Goal: Information Seeking & Learning: Compare options

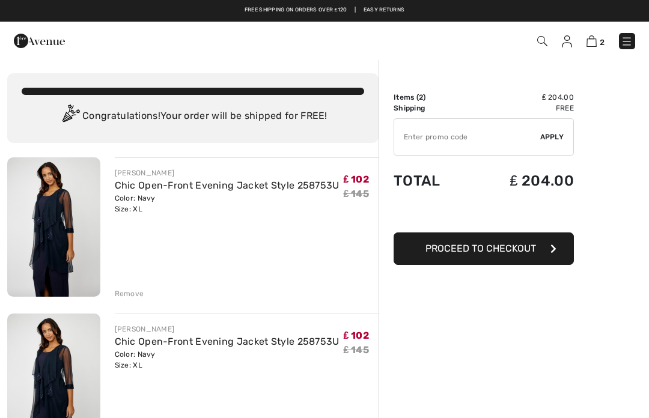
click at [129, 294] on div "Remove" at bounding box center [129, 294] width 29 height 11
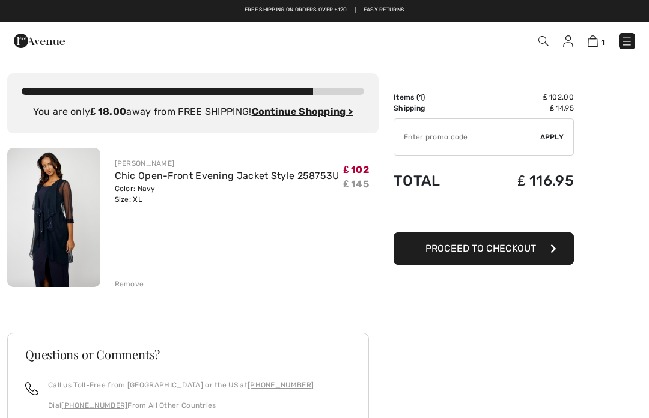
click at [297, 114] on ins "Continue Shopping >" at bounding box center [303, 111] width 102 height 11
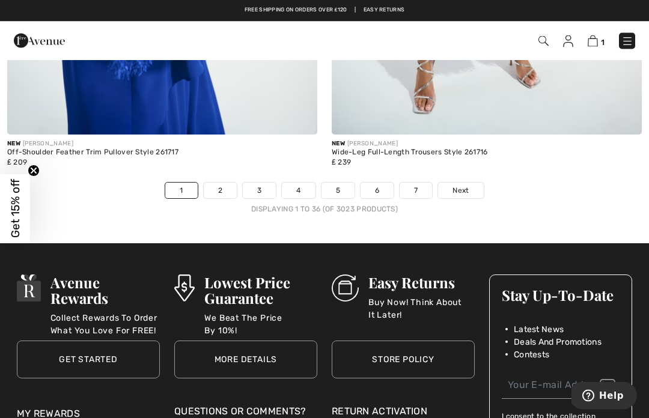
scroll to position [9555, 0]
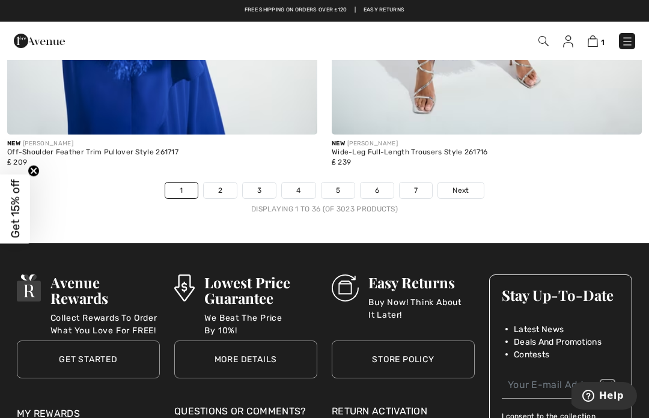
click at [221, 183] on link "2" at bounding box center [220, 191] width 33 height 16
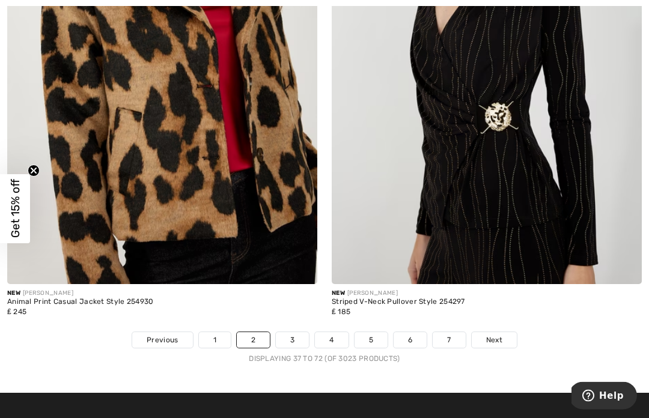
scroll to position [9525, 0]
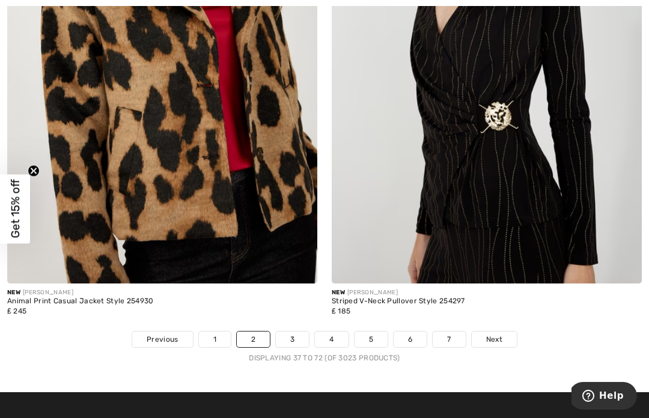
click at [292, 334] on link "3" at bounding box center [292, 340] width 33 height 16
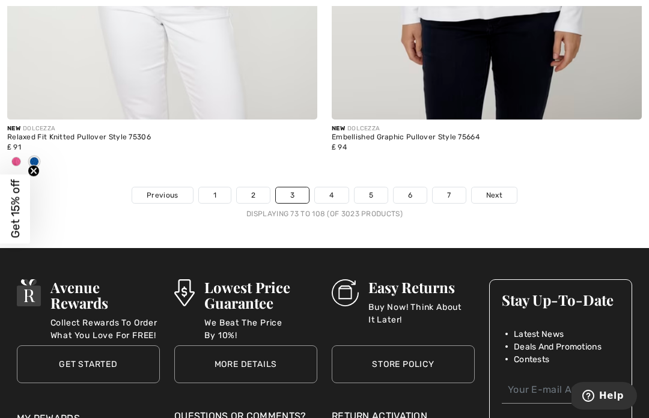
scroll to position [9571, 0]
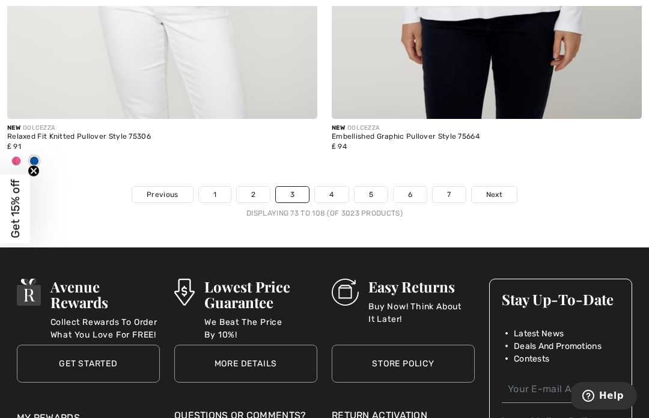
click at [494, 189] on span "Next" at bounding box center [494, 194] width 16 height 11
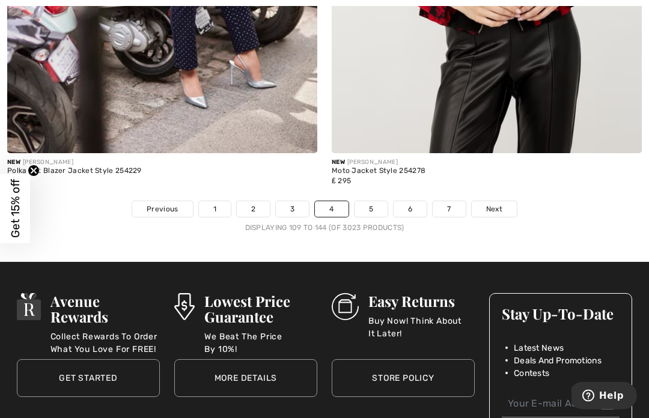
scroll to position [9576, 0]
click at [498, 204] on span "Next" at bounding box center [494, 209] width 16 height 11
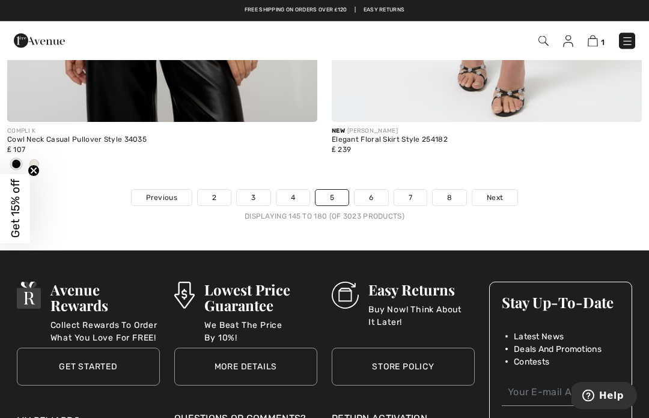
scroll to position [9626, 0]
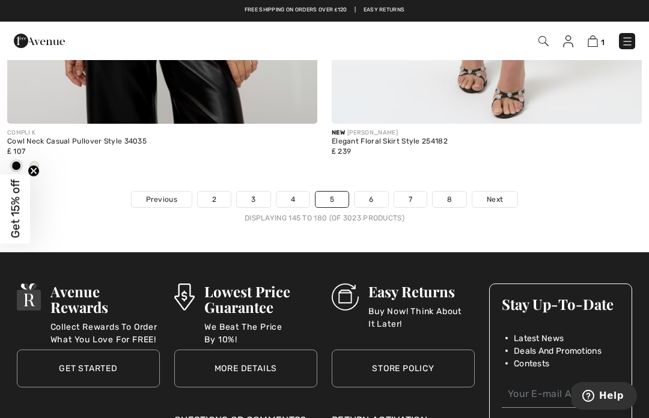
click at [371, 192] on link "6" at bounding box center [371, 200] width 33 height 16
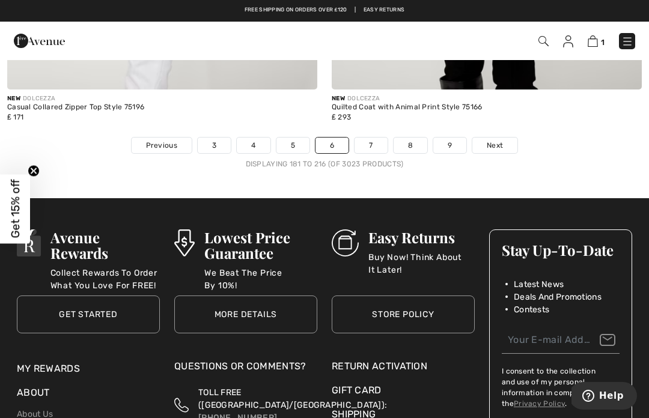
scroll to position [9638, 0]
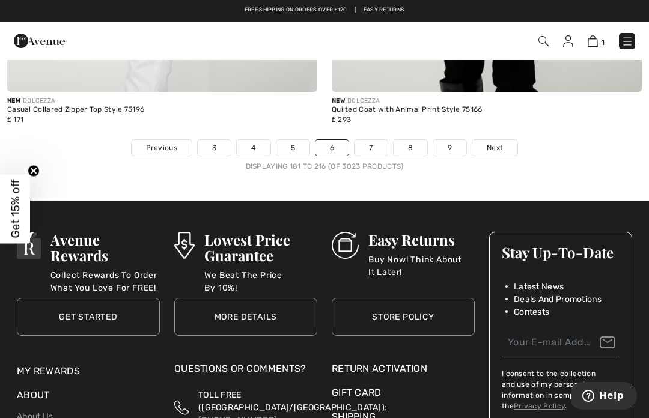
click at [370, 144] on link "7" at bounding box center [371, 148] width 32 height 16
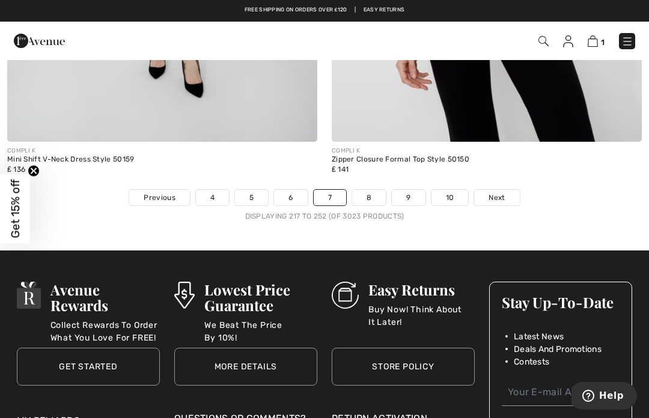
scroll to position [9569, 0]
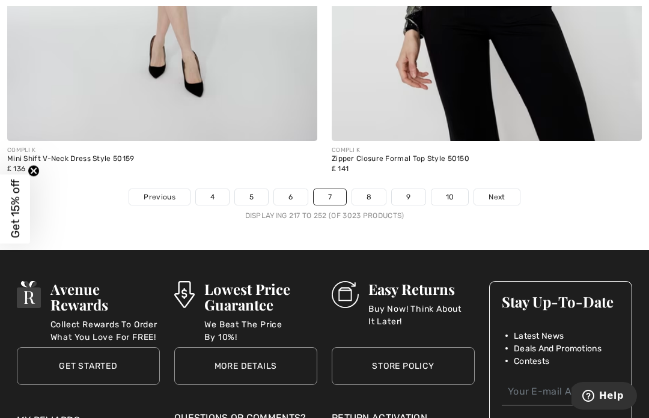
click at [375, 192] on link "8" at bounding box center [369, 197] width 34 height 16
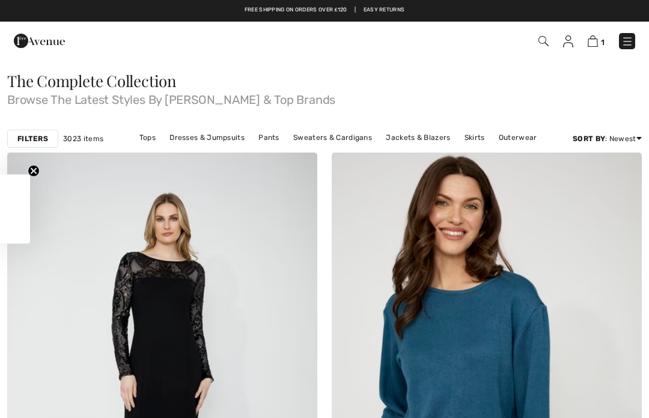
checkbox input "true"
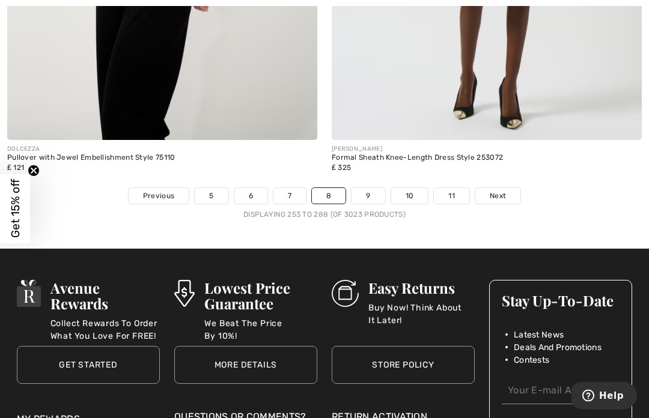
scroll to position [9436, 0]
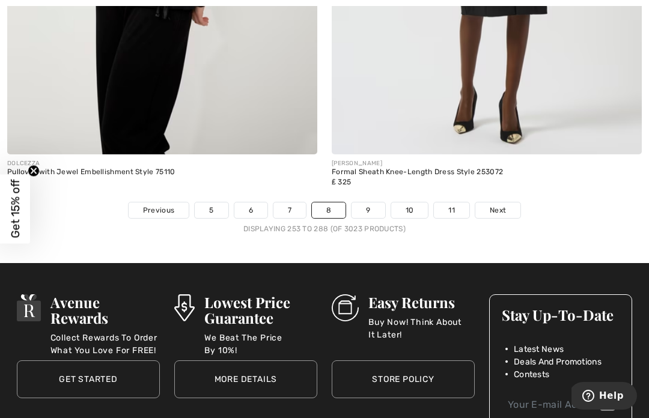
click at [367, 203] on link "9" at bounding box center [368, 211] width 33 height 16
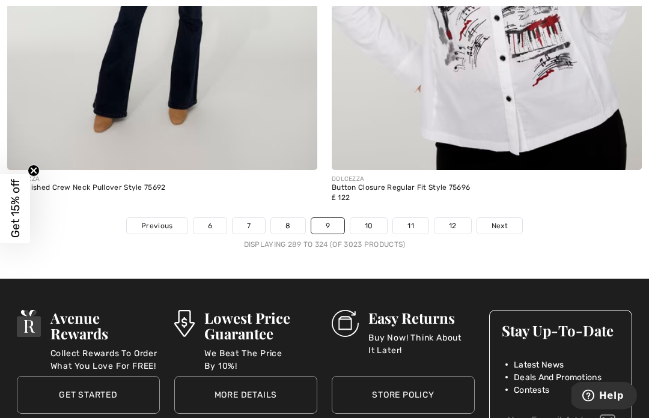
scroll to position [9401, 0]
click at [500, 221] on span "Next" at bounding box center [500, 226] width 16 height 11
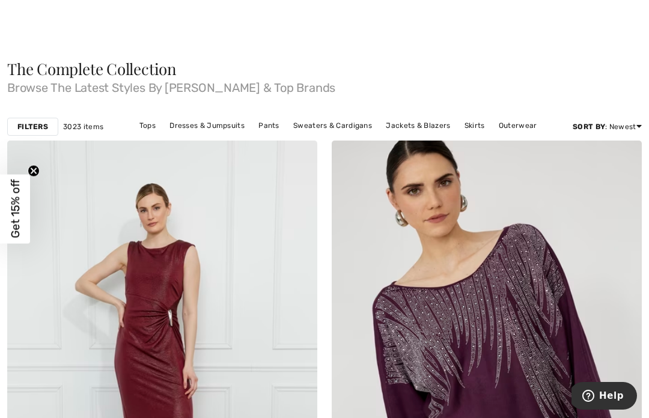
scroll to position [13, 0]
click at [414, 129] on link "Jackets & Blazers" at bounding box center [418, 125] width 76 height 16
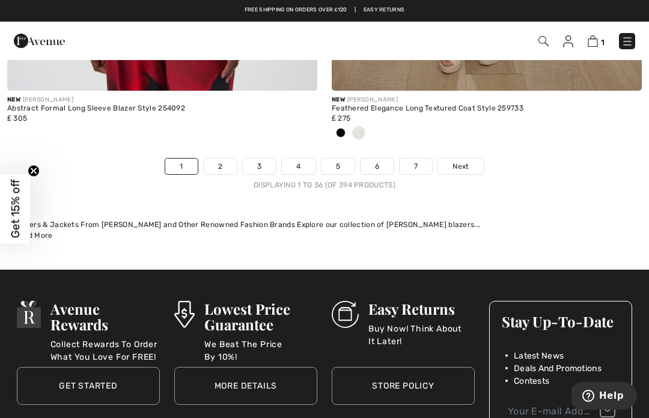
scroll to position [9638, 0]
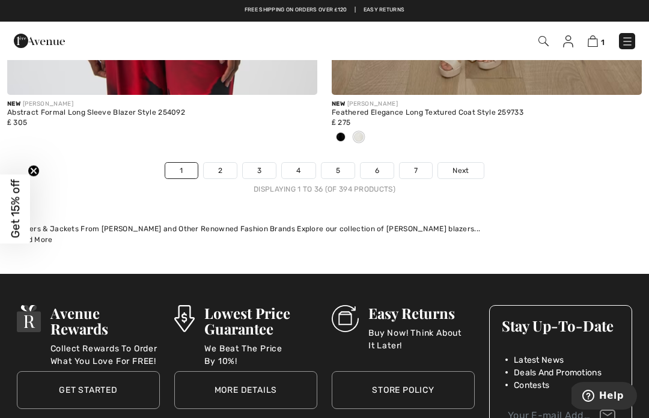
click at [309, 163] on link "4" at bounding box center [298, 171] width 33 height 16
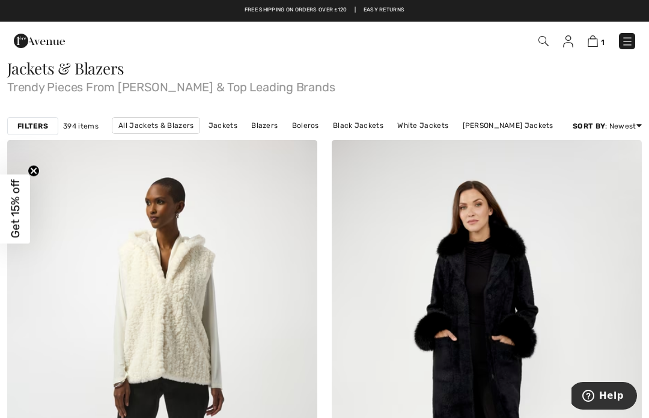
scroll to position [13, 0]
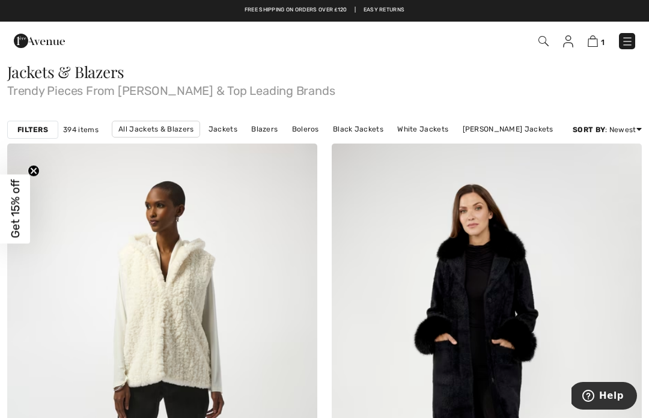
click at [304, 138] on link "[PERSON_NAME]" at bounding box center [305, 146] width 72 height 16
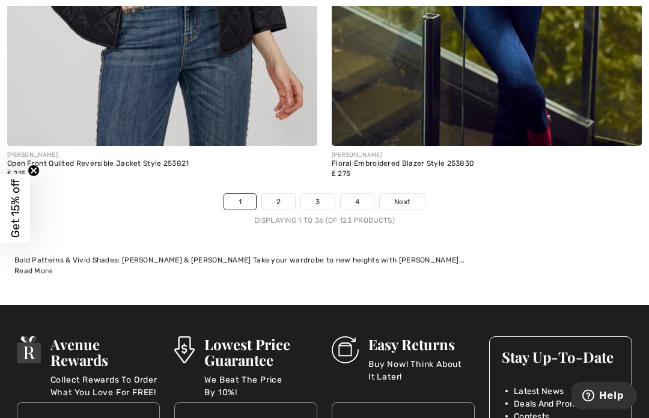
scroll to position [9502, 0]
click at [281, 197] on link "2" at bounding box center [278, 202] width 33 height 16
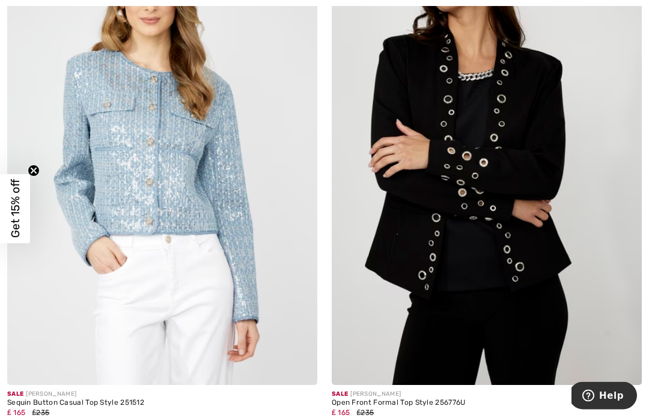
scroll to position [9243, 0]
click at [511, 216] on img at bounding box center [487, 152] width 310 height 465
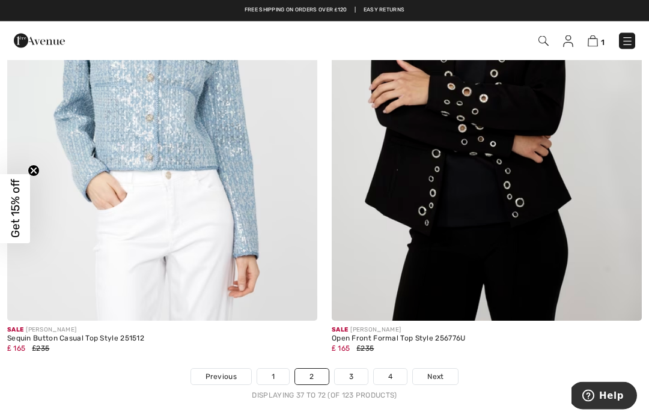
scroll to position [9296, 0]
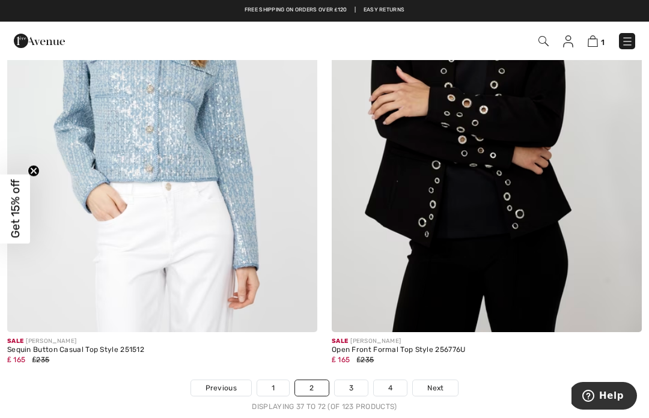
click at [523, 228] on img at bounding box center [487, 99] width 310 height 465
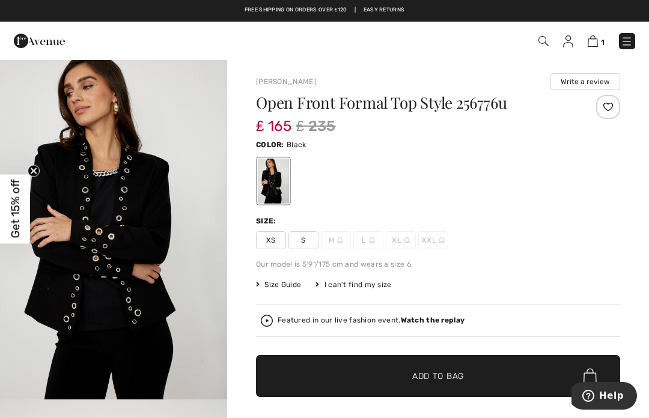
click at [351, 283] on div "I can't find my size" at bounding box center [354, 285] width 76 height 11
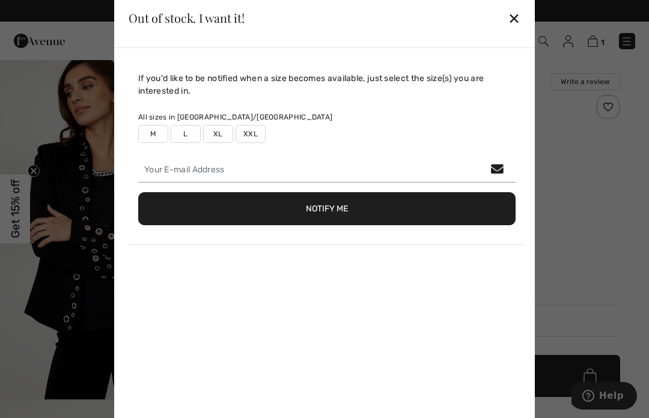
click at [513, 25] on div "✕" at bounding box center [514, 17] width 13 height 25
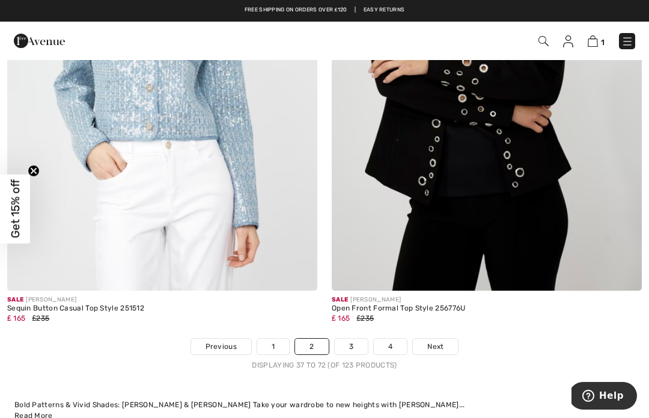
click at [346, 339] on link "3" at bounding box center [351, 347] width 33 height 16
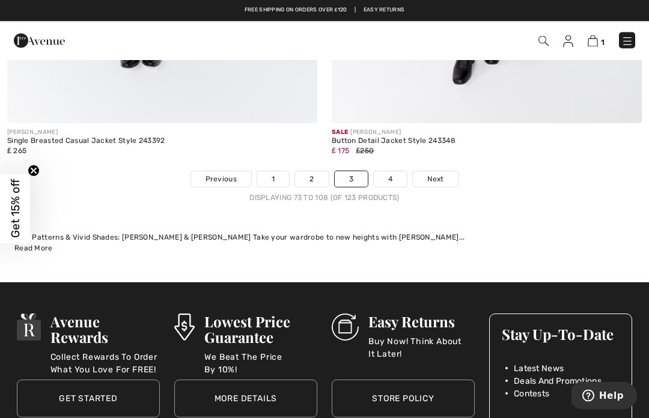
scroll to position [9445, 0]
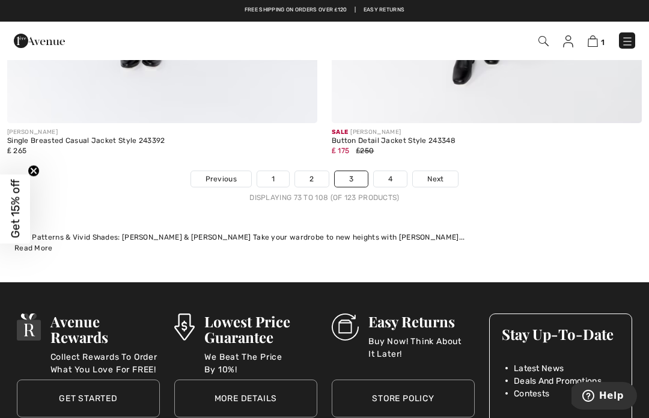
click at [386, 171] on link "4" at bounding box center [390, 179] width 33 height 16
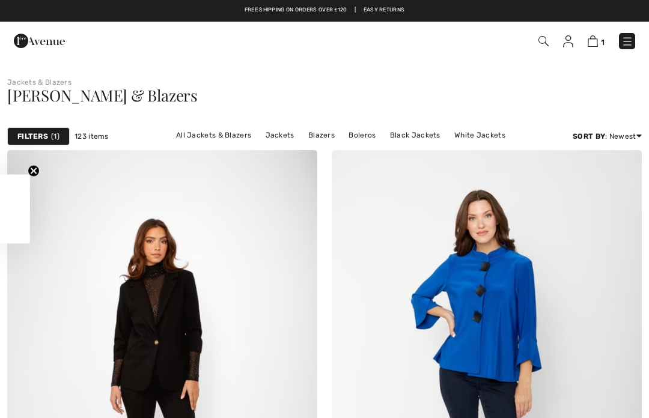
checkbox input "true"
click at [325, 143] on link "[PERSON_NAME] Jackets" at bounding box center [273, 151] width 103 height 16
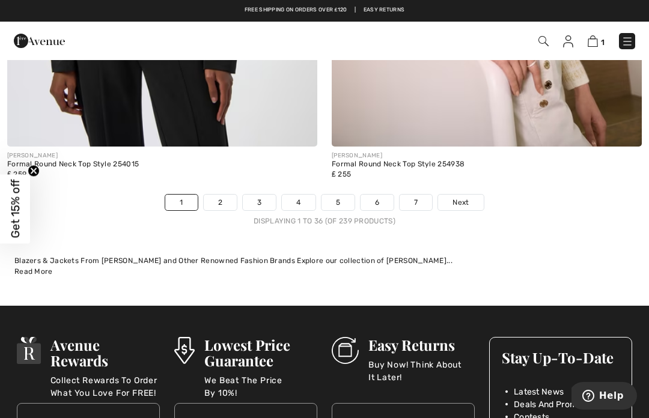
scroll to position [9616, 0]
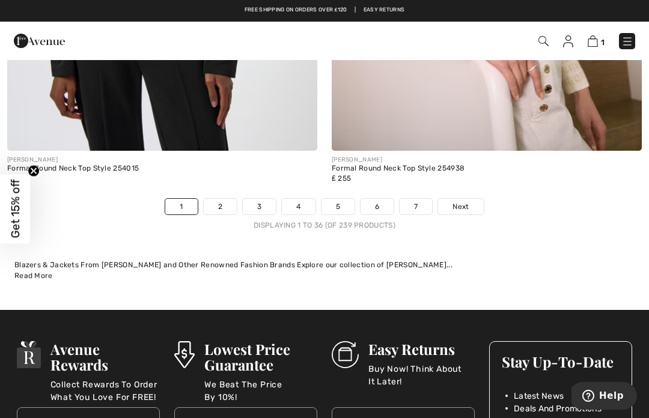
click at [221, 202] on link "2" at bounding box center [220, 207] width 33 height 16
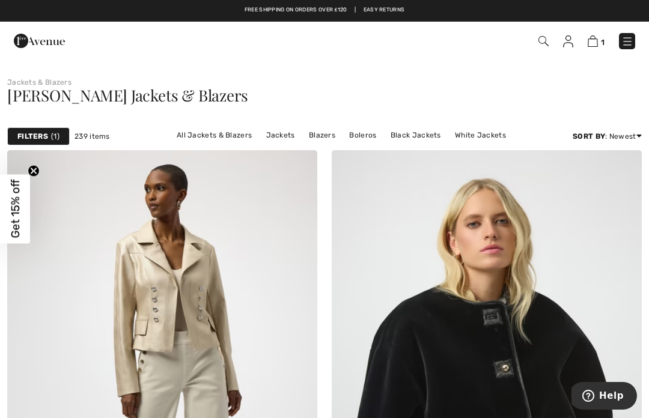
click at [260, 134] on link "Jackets" at bounding box center [280, 135] width 41 height 16
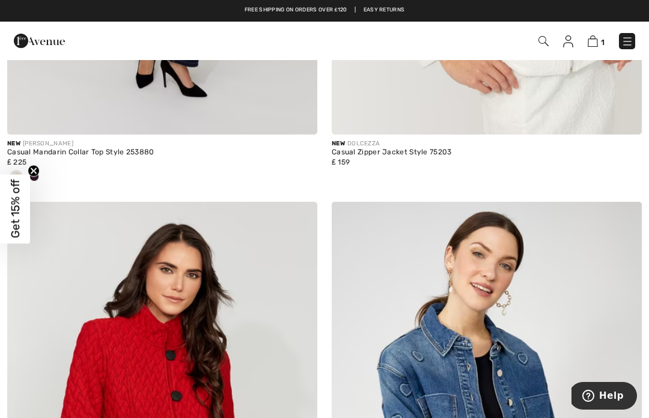
scroll to position [4212, 0]
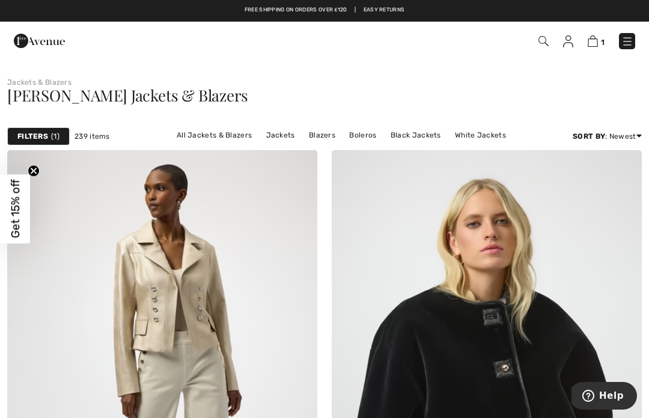
click at [586, 212] on link "Best Sellers" at bounding box center [593, 205] width 77 height 18
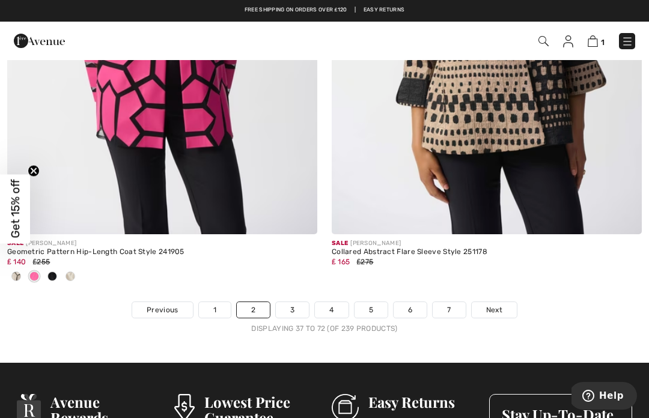
scroll to position [9505, 0]
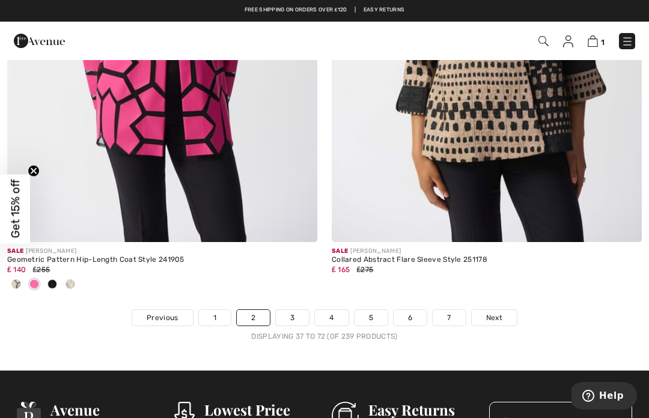
click at [296, 310] on link "3" at bounding box center [292, 318] width 33 height 16
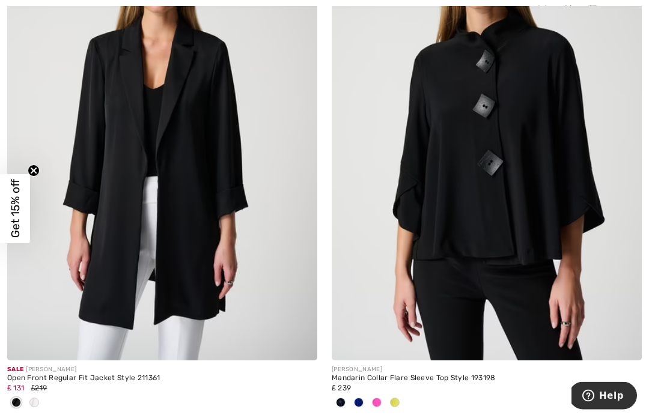
scroll to position [2325, 0]
click at [359, 398] on span at bounding box center [359, 403] width 10 height 10
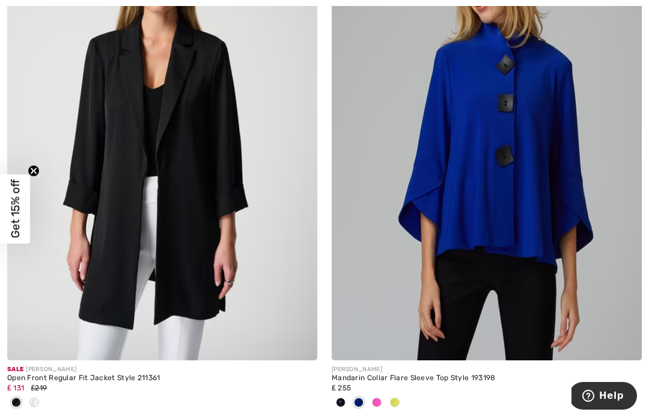
click at [343, 401] on span at bounding box center [341, 403] width 10 height 10
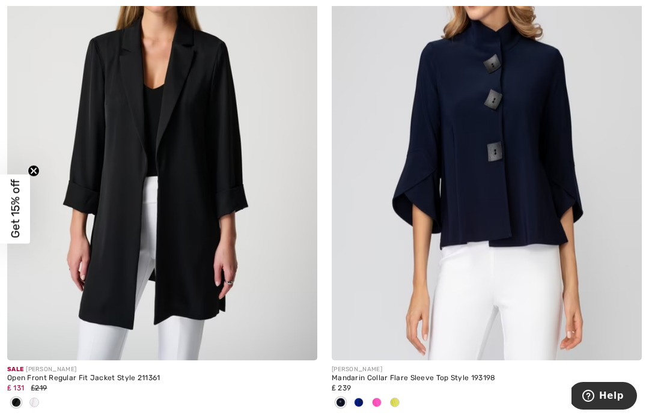
click at [379, 400] on span at bounding box center [377, 403] width 10 height 10
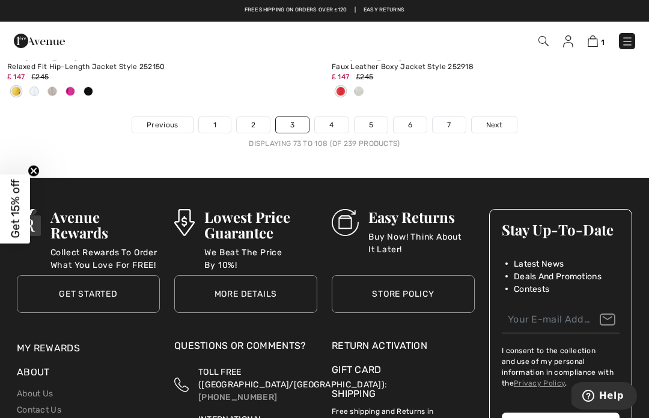
scroll to position [9673, 0]
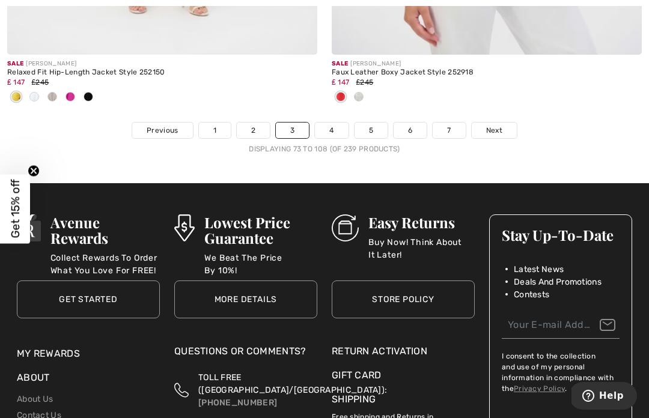
click at [333, 129] on link "4" at bounding box center [331, 131] width 33 height 16
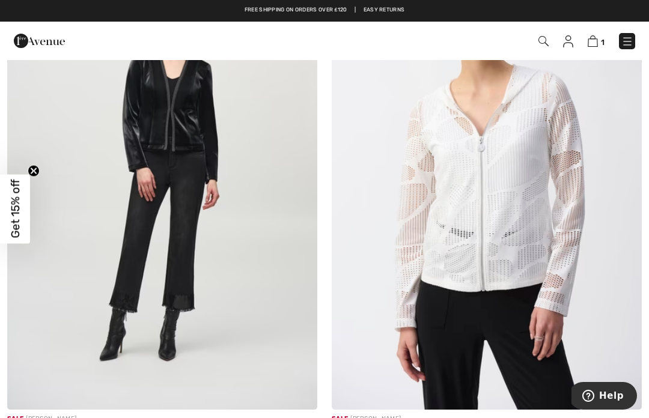
scroll to position [9310, 0]
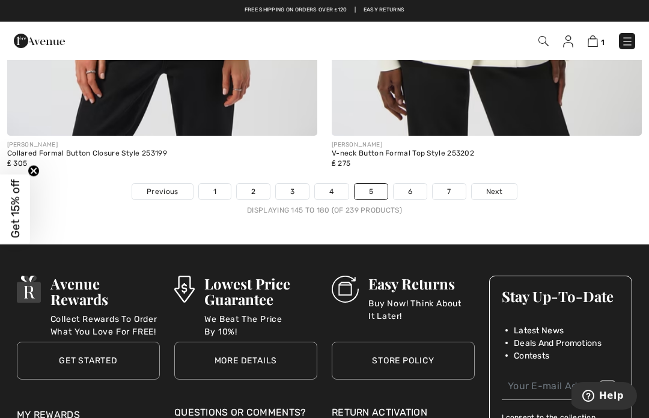
scroll to position [9610, 0]
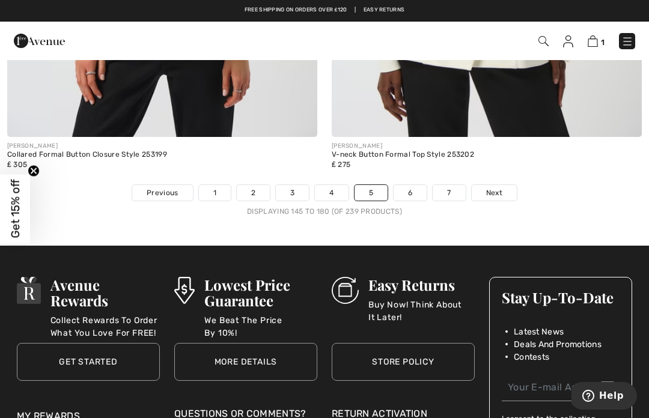
click at [417, 185] on link "6" at bounding box center [410, 193] width 33 height 16
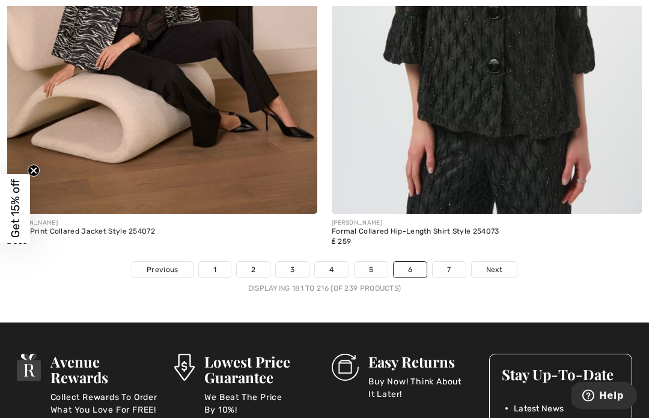
scroll to position [9493, 0]
click at [451, 262] on link "7" at bounding box center [449, 270] width 32 height 16
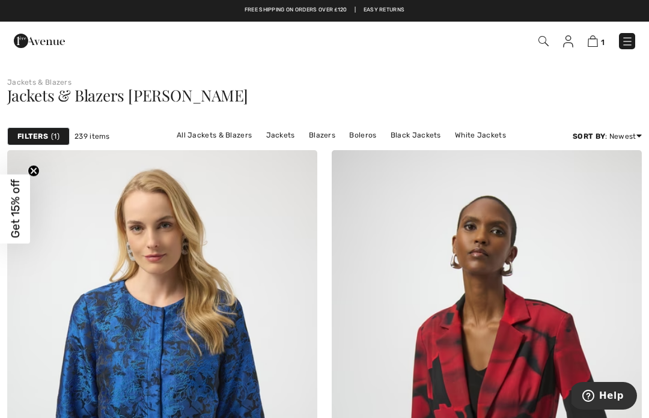
click at [385, 141] on link "Black Jackets" at bounding box center [416, 135] width 63 height 16
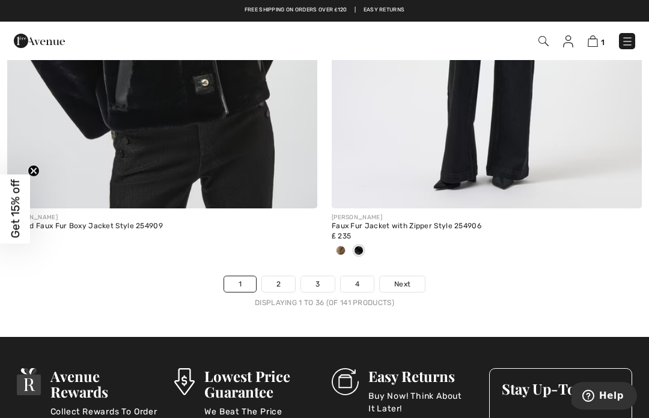
scroll to position [9536, 0]
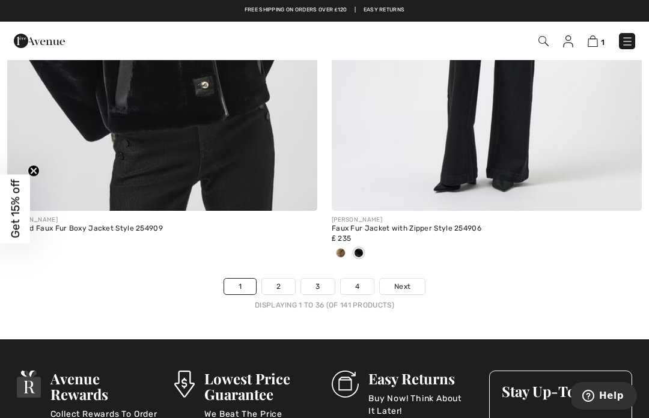
click at [360, 282] on link "4" at bounding box center [357, 287] width 33 height 16
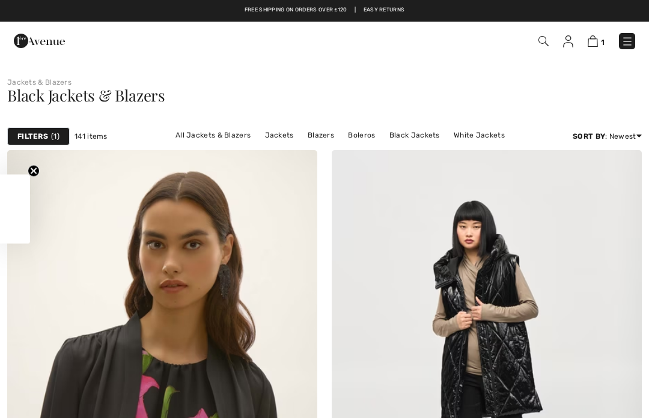
checkbox input "true"
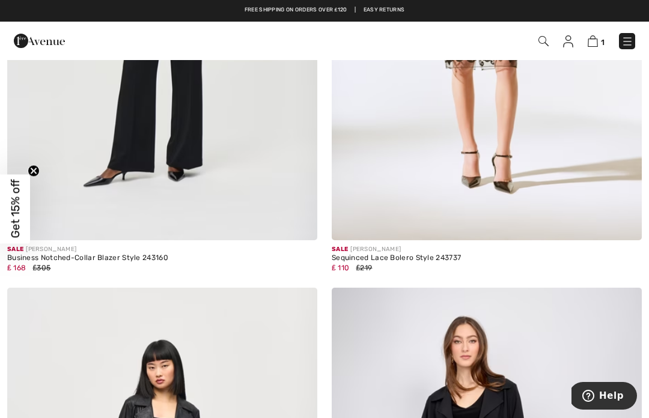
scroll to position [2465, 0]
click at [441, 191] on img at bounding box center [487, 8] width 310 height 465
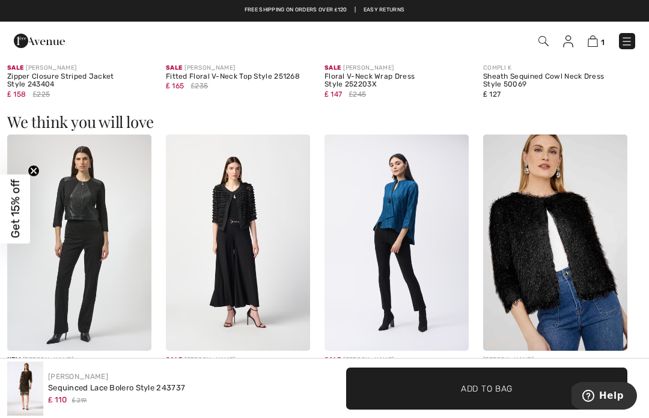
scroll to position [902, 0]
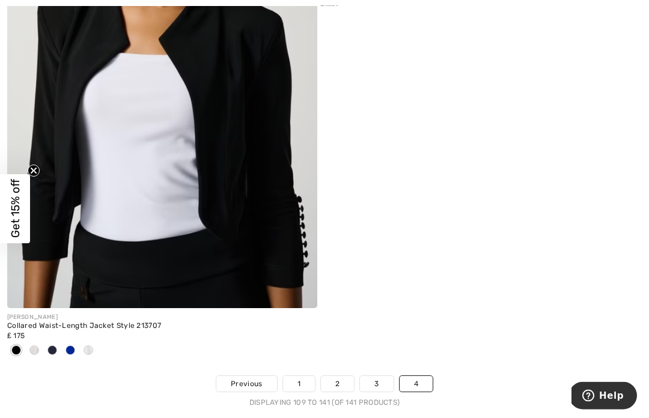
scroll to position [8987, 0]
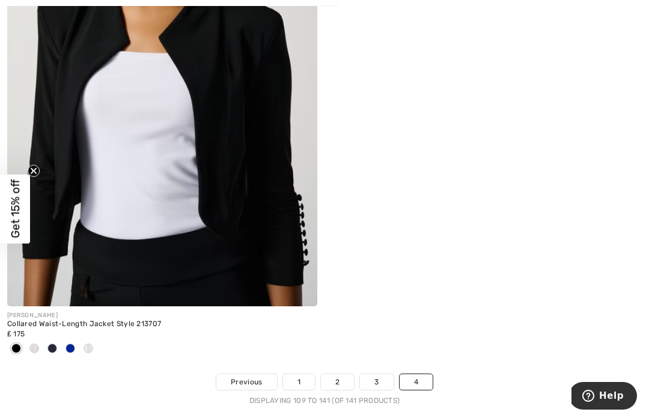
click at [247, 210] on img at bounding box center [162, 73] width 310 height 465
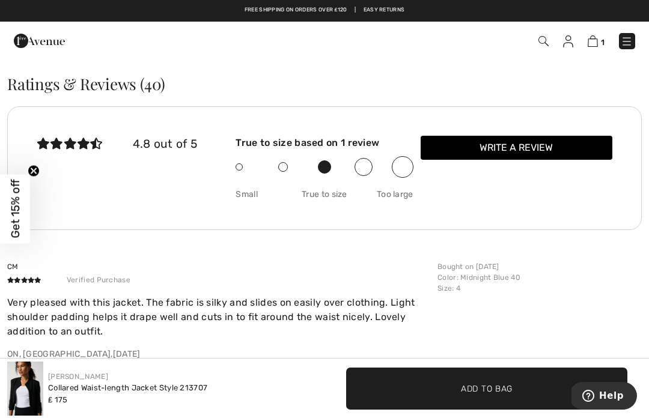
scroll to position [1909, 0]
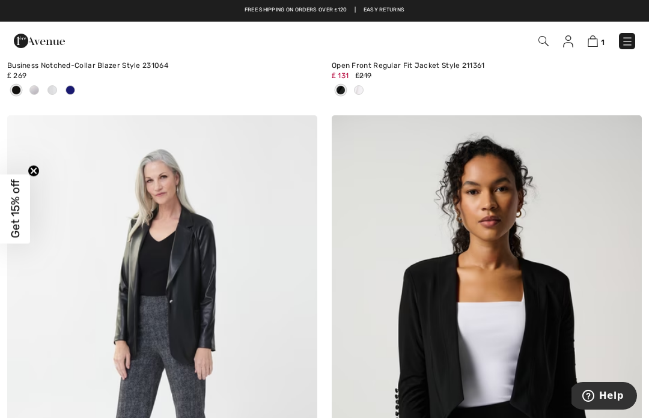
scroll to position [7647, 0]
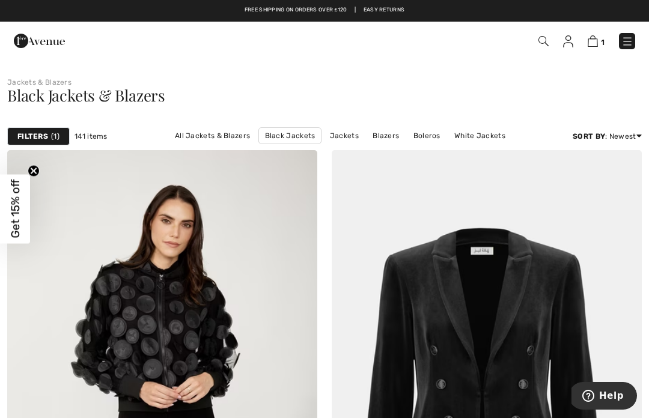
click at [625, 41] on img at bounding box center [628, 41] width 12 height 12
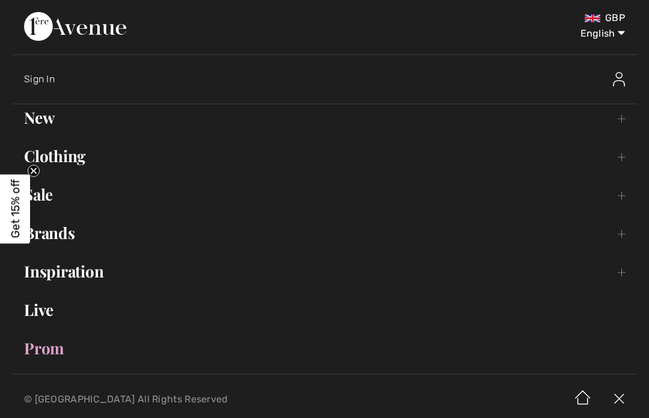
click at [46, 124] on link "New Toggle submenu" at bounding box center [324, 118] width 625 height 26
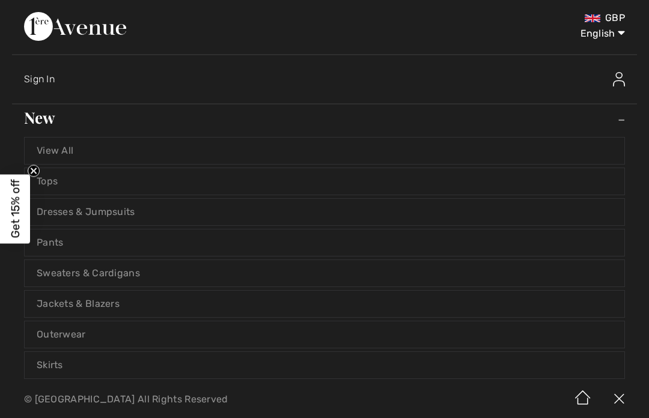
click at [126, 211] on link "Dresses & Jumpsuits" at bounding box center [325, 212] width 600 height 26
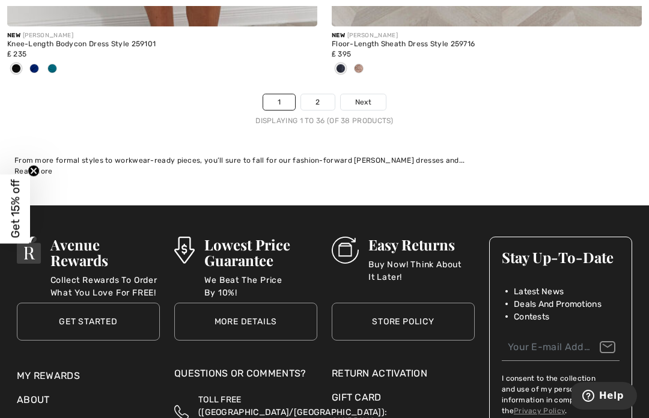
scroll to position [9723, 0]
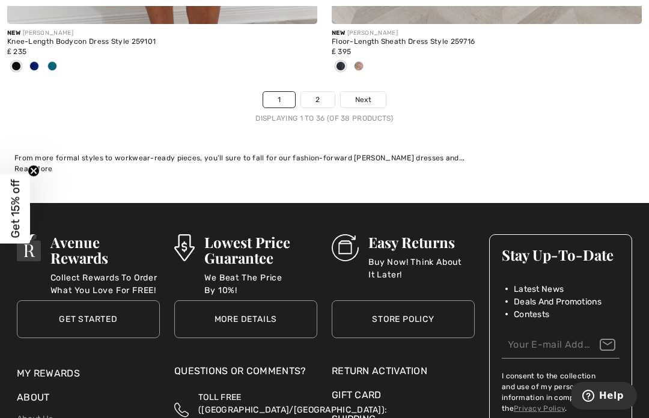
click at [362, 95] on span "Next" at bounding box center [363, 99] width 16 height 11
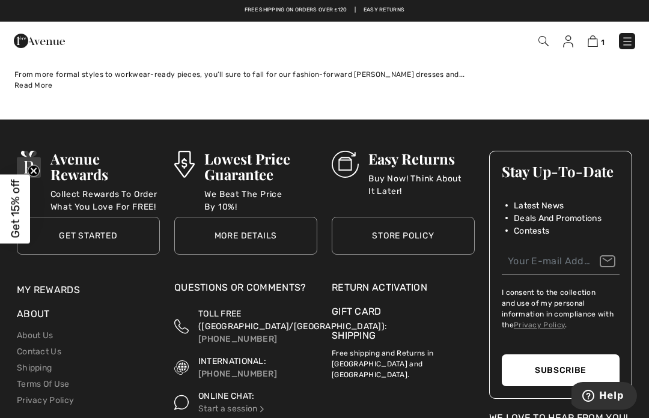
scroll to position [671, 0]
